Goal: Information Seeking & Learning: Learn about a topic

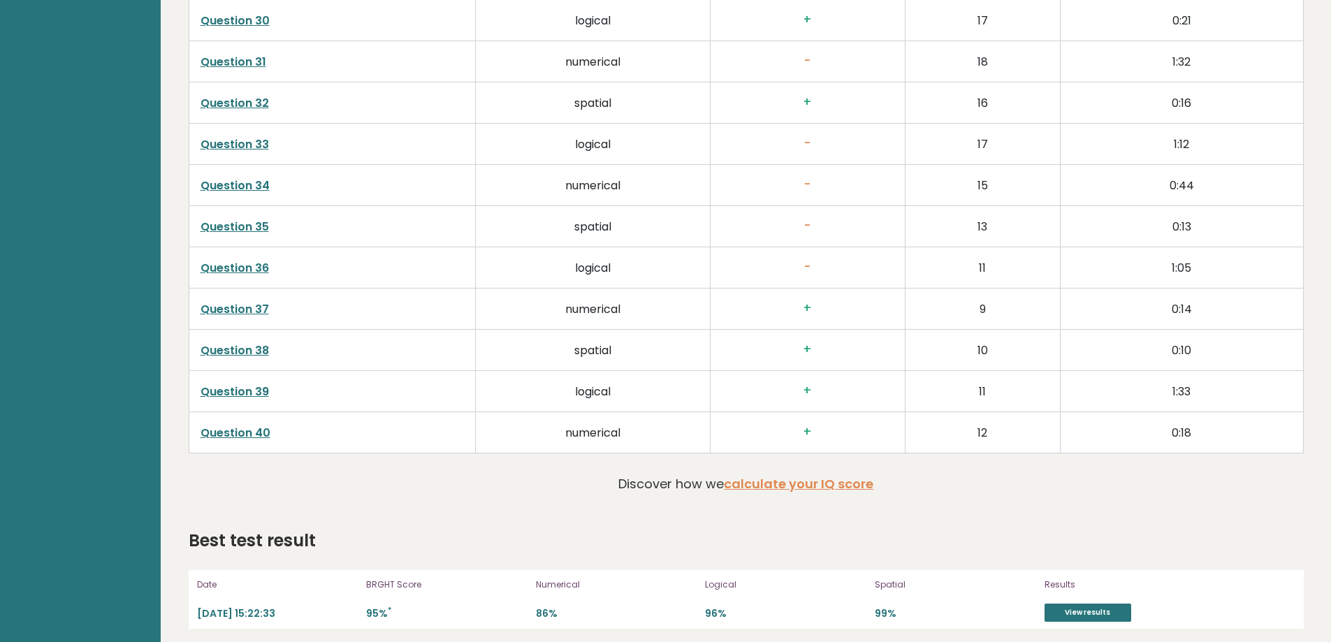
scroll to position [3476, 0]
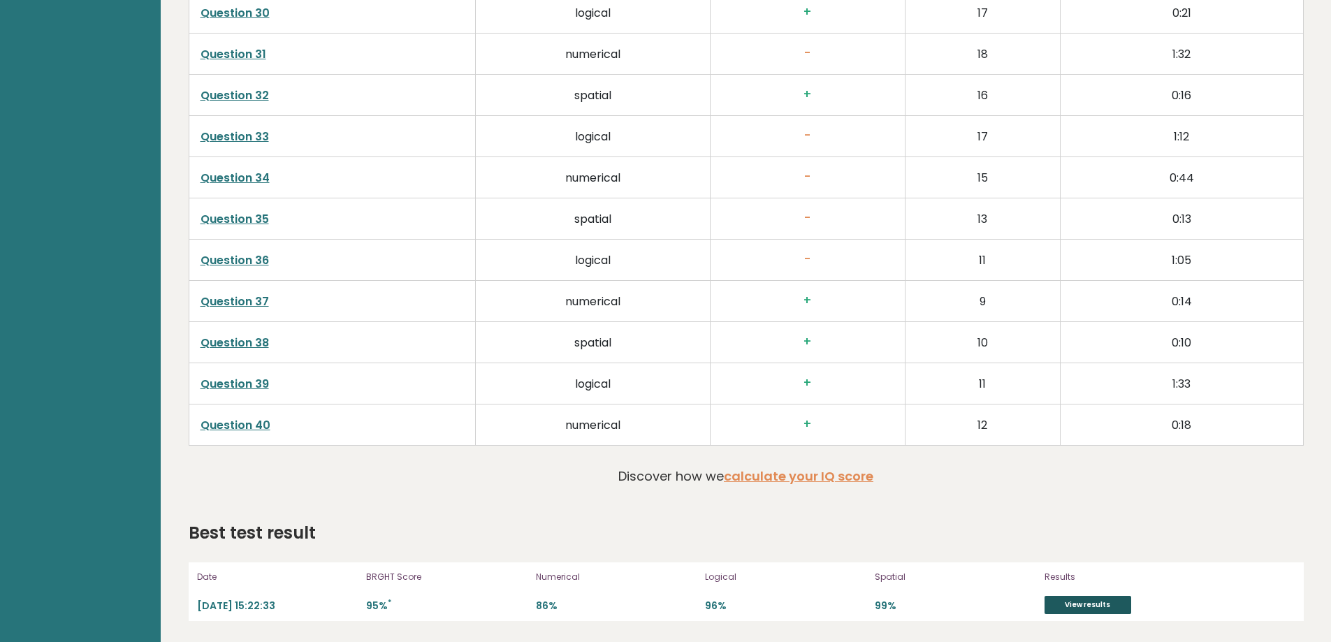
click at [1096, 605] on link "View results" at bounding box center [1087, 605] width 87 height 18
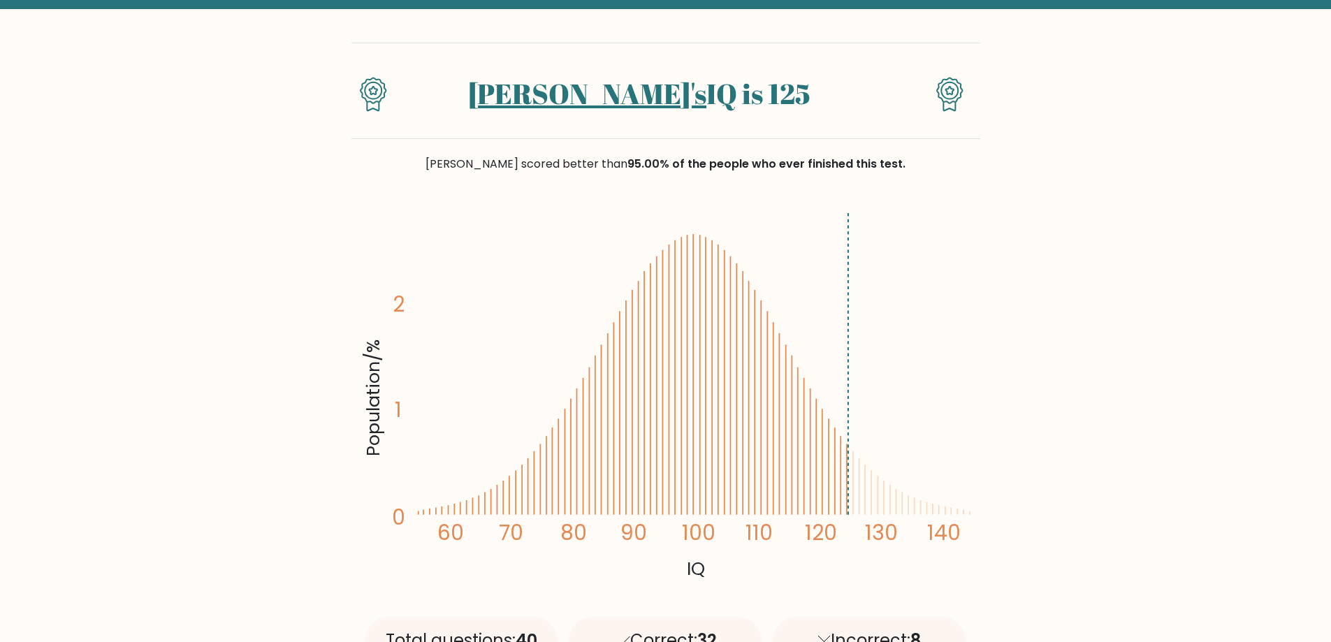
scroll to position [140, 0]
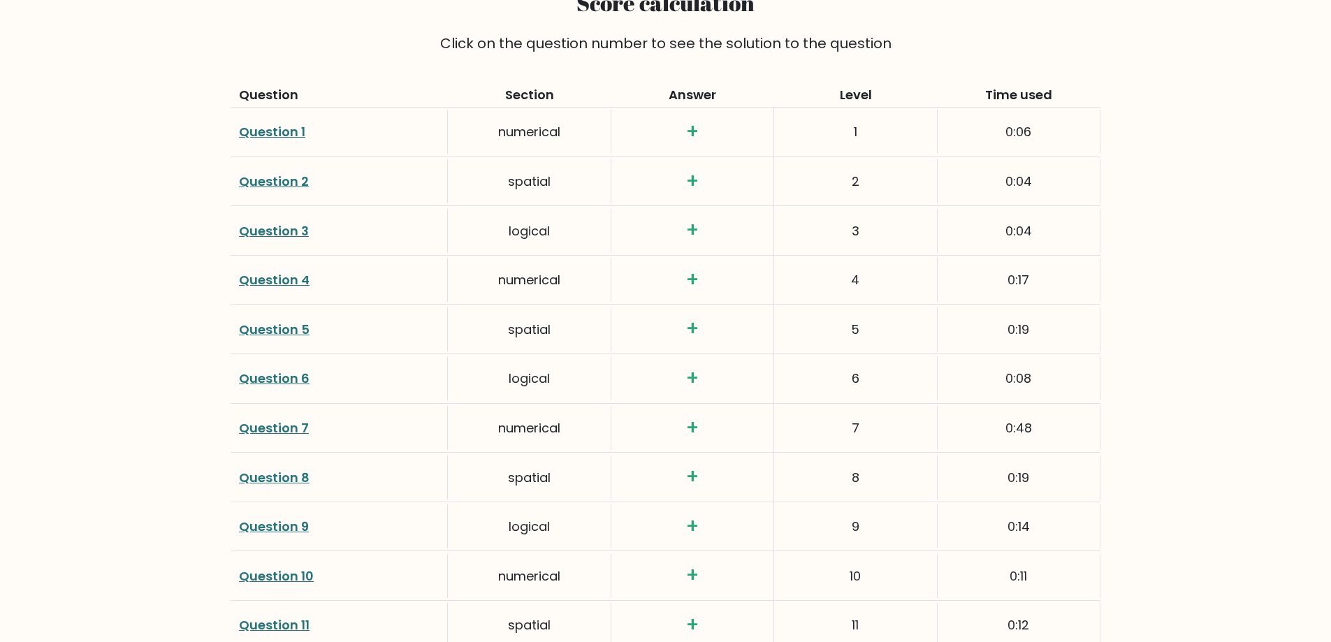
scroll to position [1746, 0]
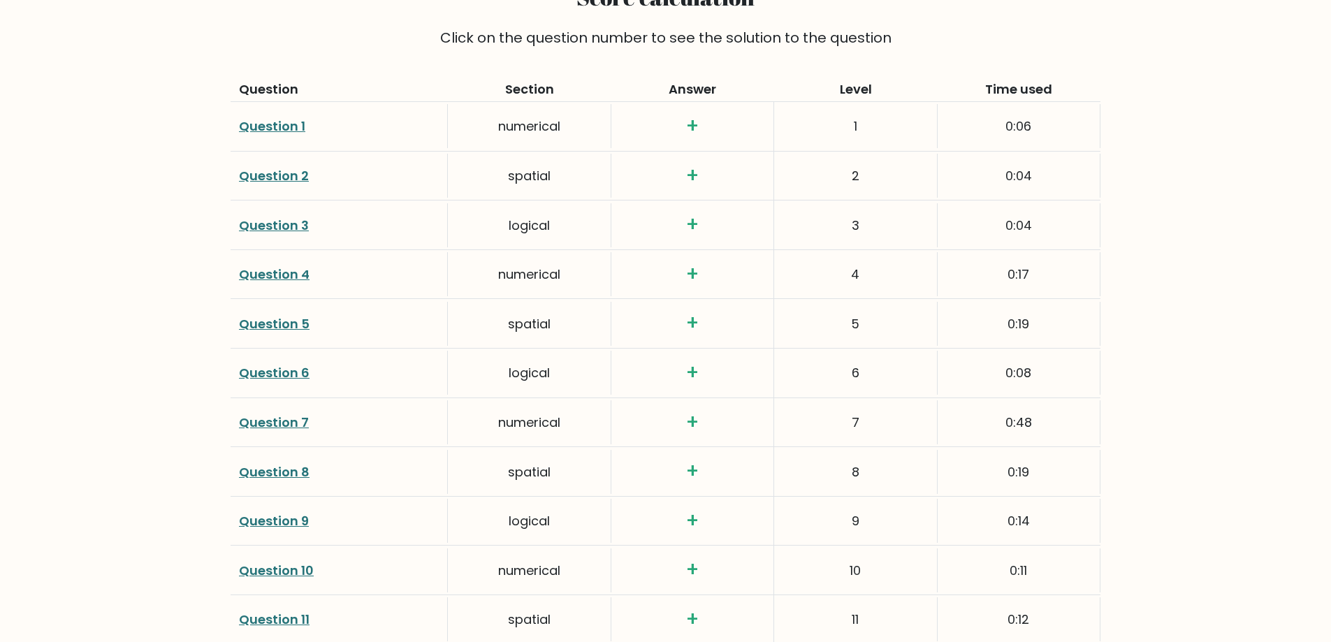
click at [682, 115] on h3 "+" at bounding box center [692, 127] width 145 height 24
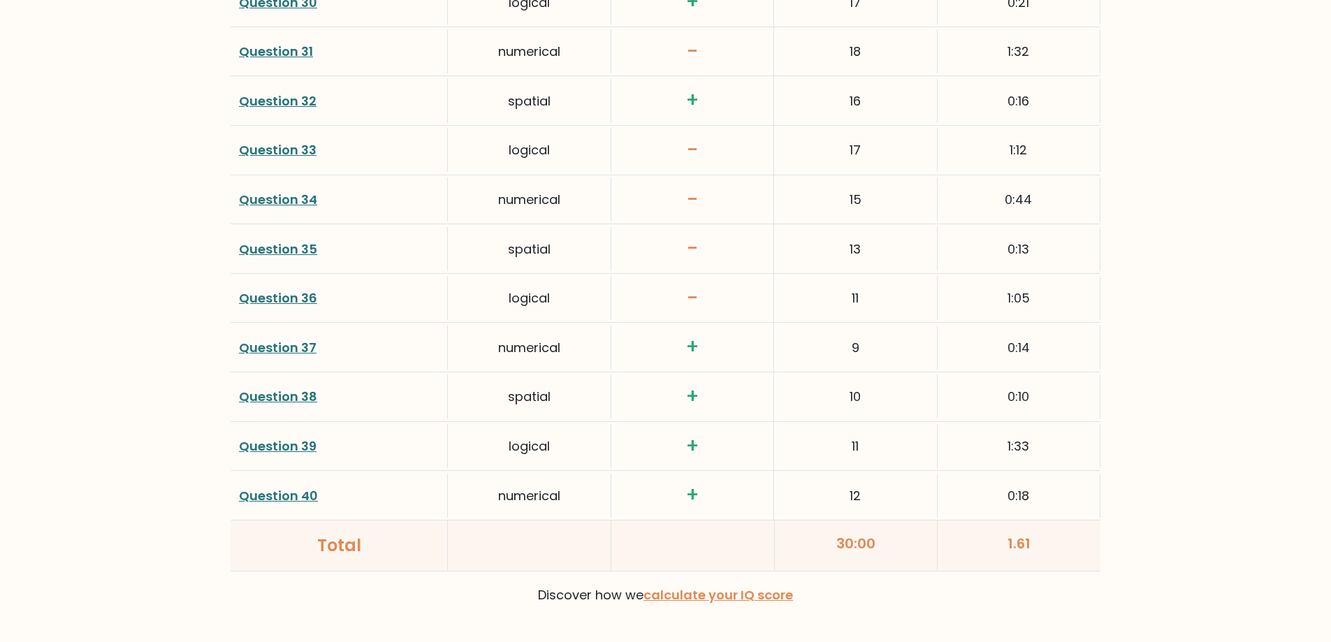
scroll to position [3371, 0]
